Goal: Information Seeking & Learning: Check status

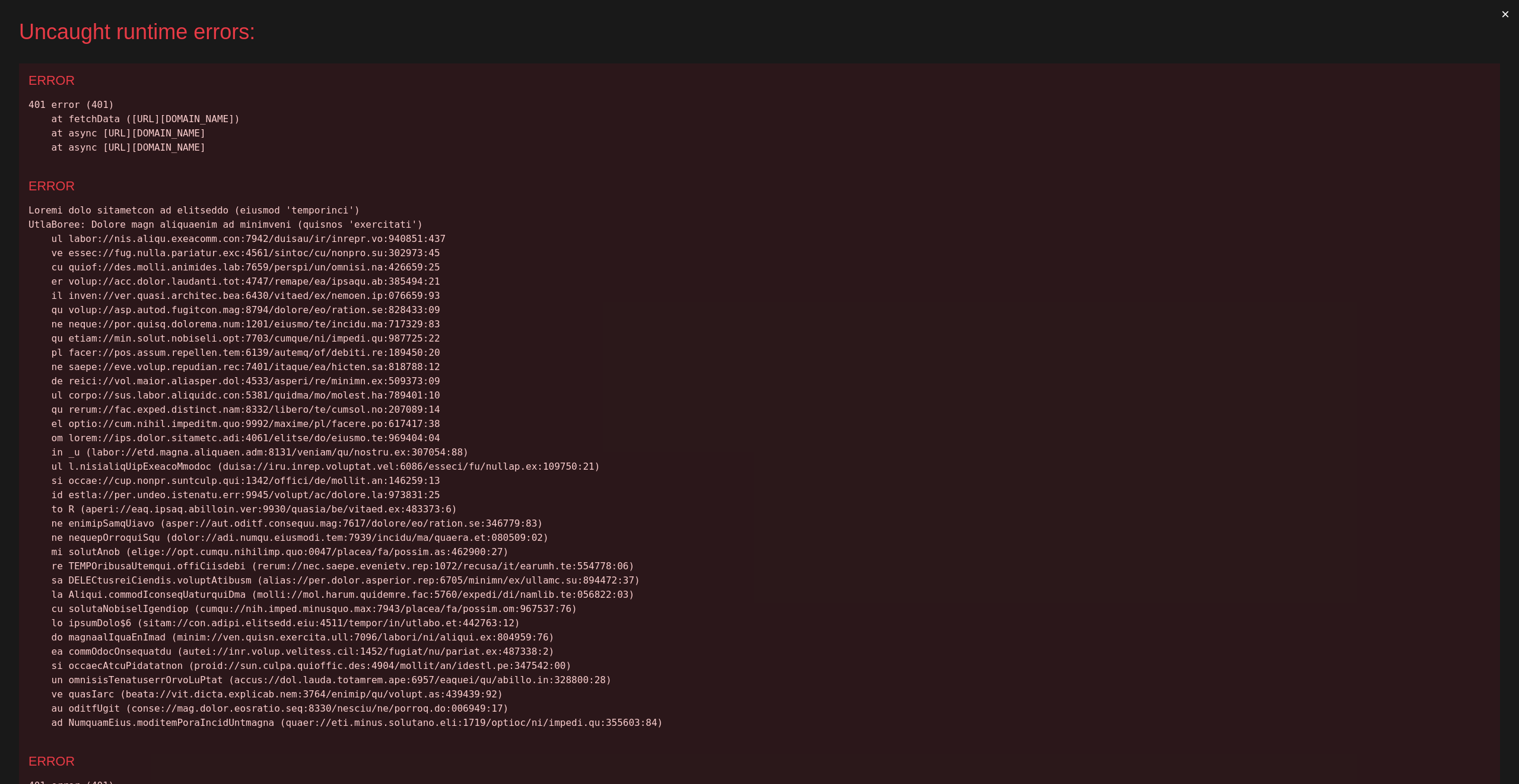
click at [1498, 16] on button "×" at bounding box center [1505, 14] width 27 height 29
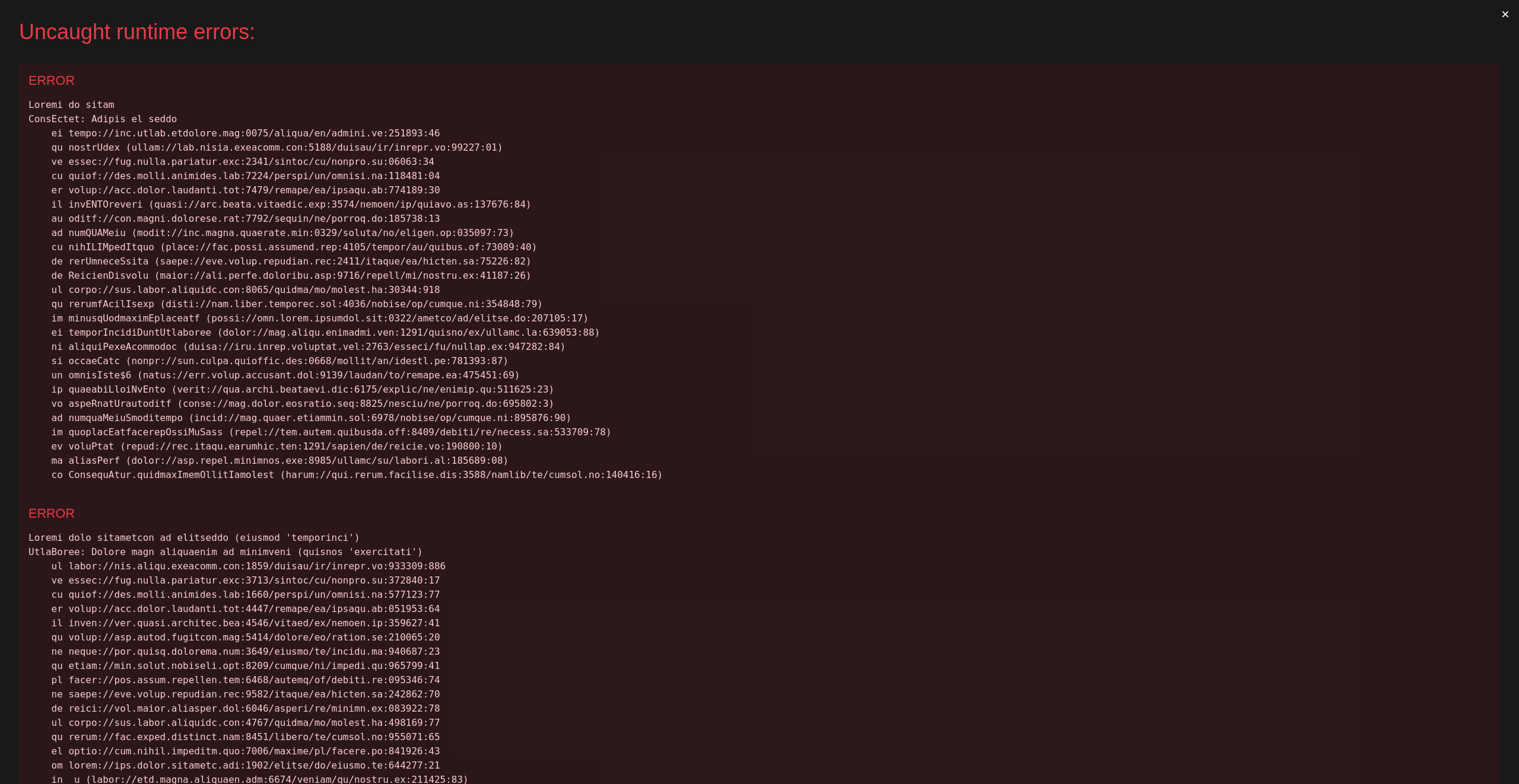
click at [1492, 14] on button "×" at bounding box center [1505, 14] width 27 height 29
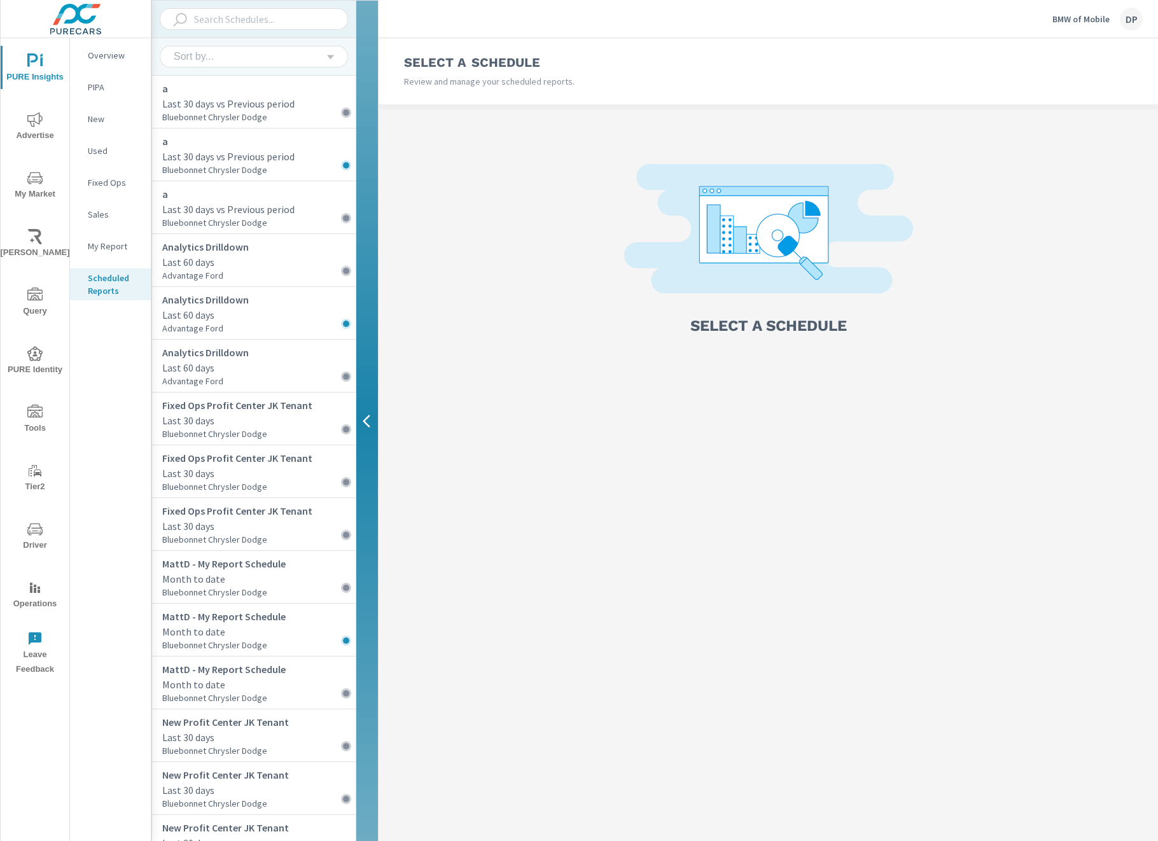
click at [365, 421] on icon "button" at bounding box center [367, 421] width 8 height 13
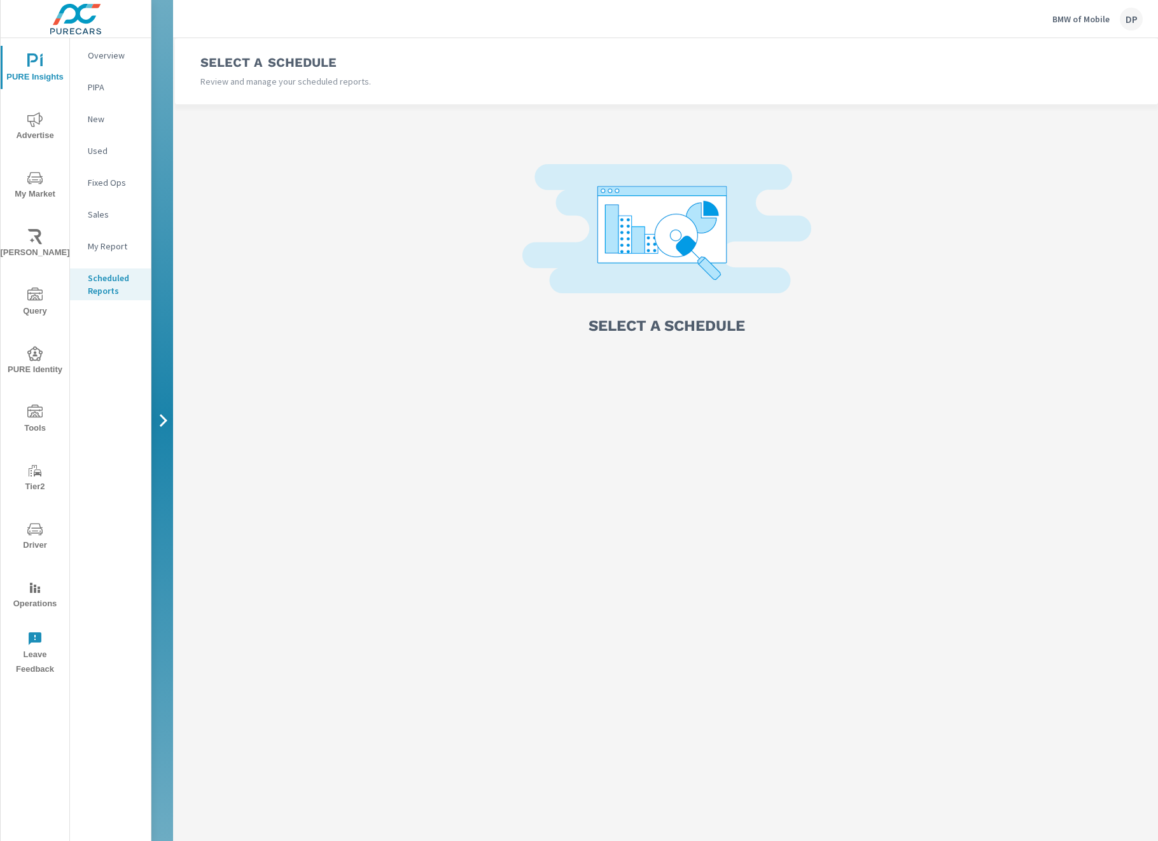
click at [164, 418] on icon "button" at bounding box center [164, 420] width 8 height 13
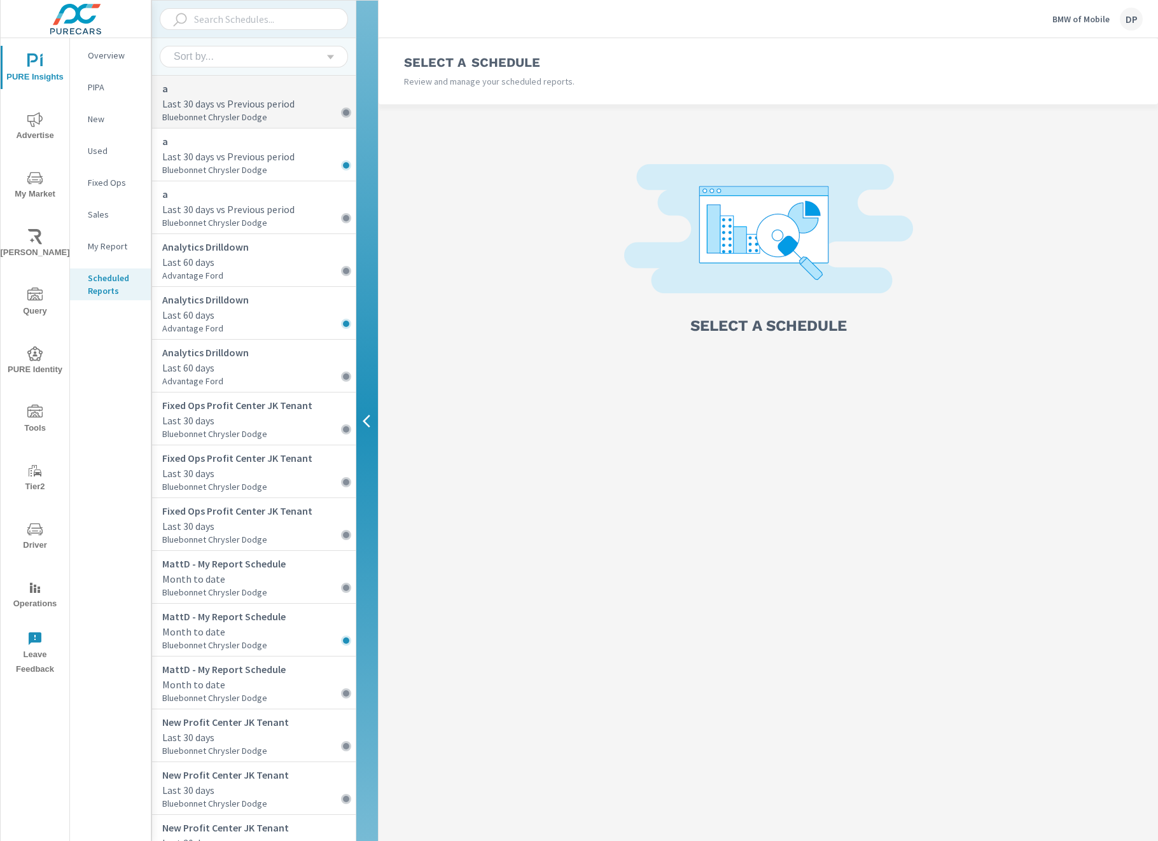
click at [226, 97] on p "Last 30 days vs Previous period" at bounding box center [258, 103] width 193 height 15
